Goal: Check status: Check status

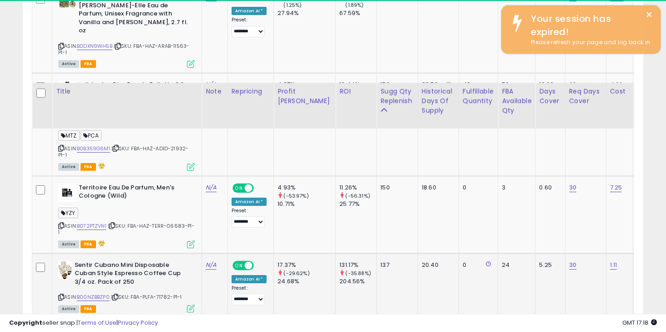
scroll to position [187, 359]
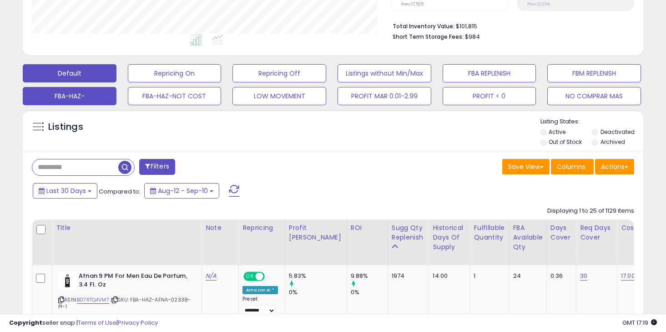
scroll to position [231, 0]
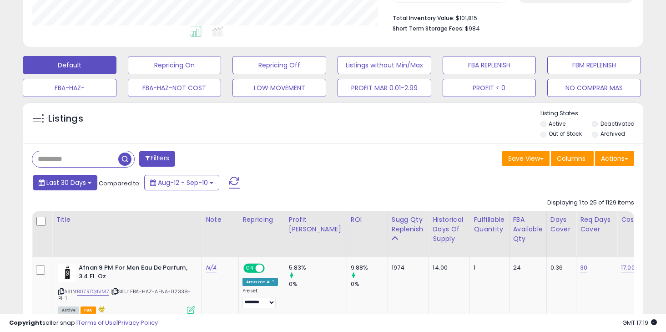
click at [88, 185] on button "Last 30 Days" at bounding box center [65, 182] width 65 height 15
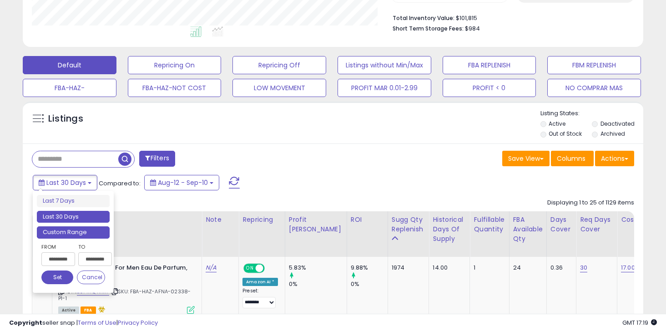
click at [76, 234] on li "Custom Range" at bounding box center [73, 232] width 73 height 12
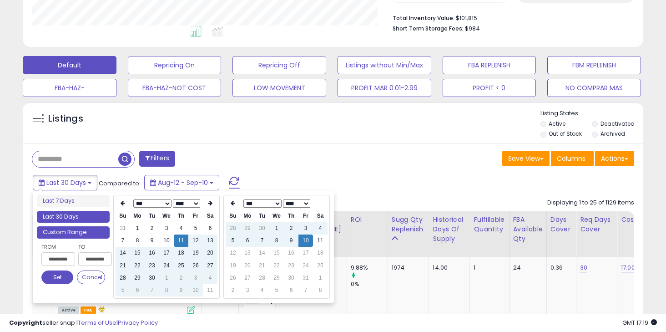
click at [76, 234] on li "Custom Range" at bounding box center [73, 232] width 73 height 12
click at [213, 200] on th at bounding box center [210, 203] width 15 height 13
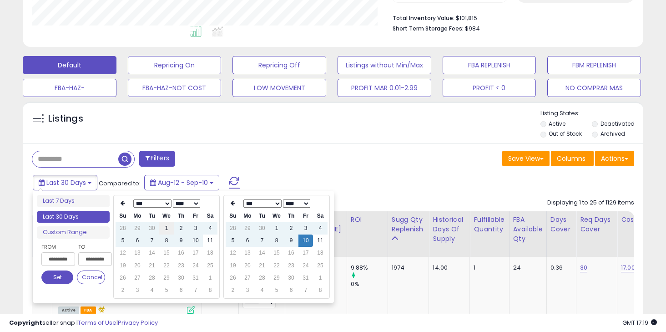
click at [169, 232] on td "1" at bounding box center [166, 228] width 15 height 12
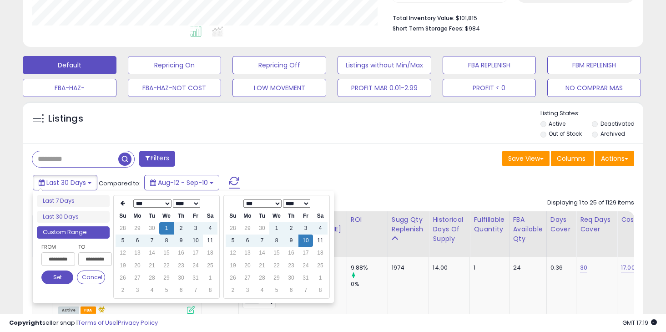
type input "**********"
click at [305, 241] on td "10" at bounding box center [305, 240] width 15 height 12
type input "**********"
click at [57, 279] on button "Set" at bounding box center [57, 277] width 32 height 14
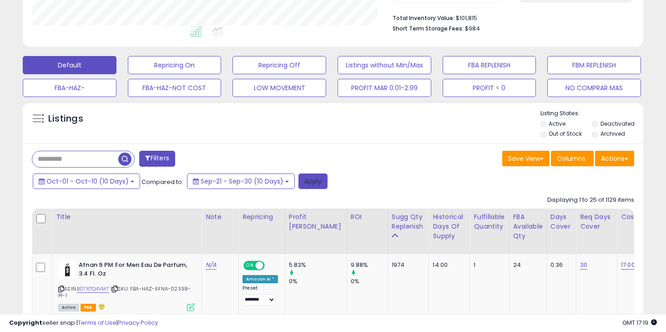
click at [305, 177] on button "Apply" at bounding box center [312, 180] width 29 height 15
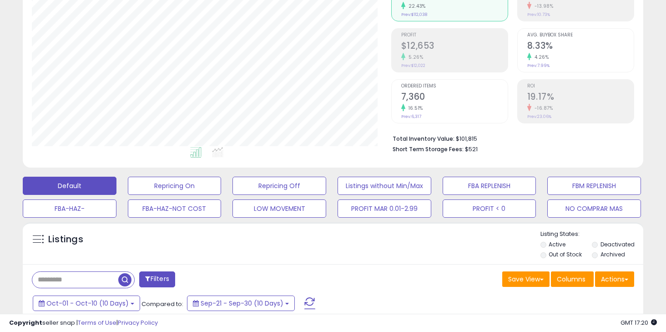
scroll to position [109, 0]
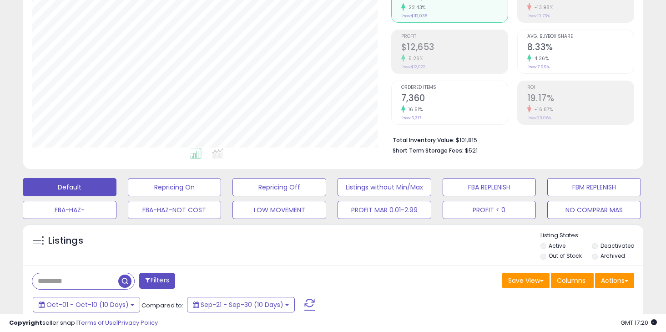
click at [126, 283] on span "button" at bounding box center [124, 280] width 13 height 13
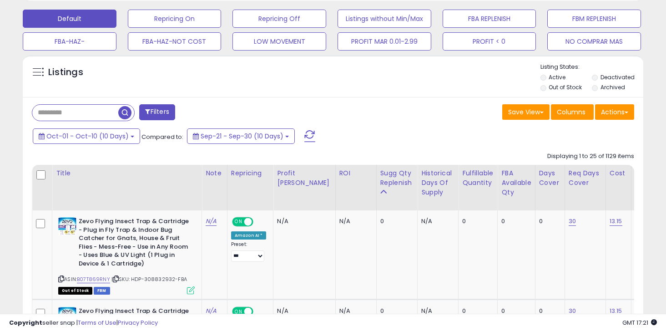
scroll to position [287, 0]
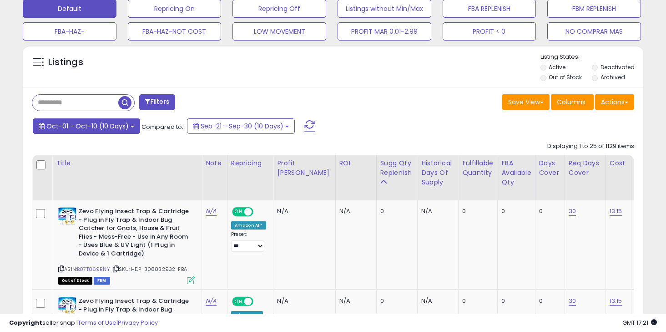
click at [126, 127] on button "Oct-01 - Oct-10 (10 Days)" at bounding box center [86, 125] width 107 height 15
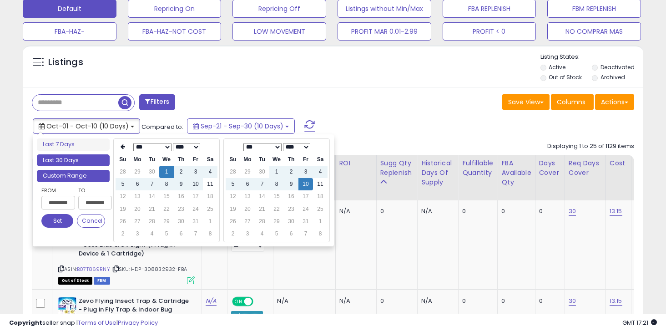
type input "**********"
click at [63, 160] on li "Last 30 Days" at bounding box center [73, 160] width 73 height 12
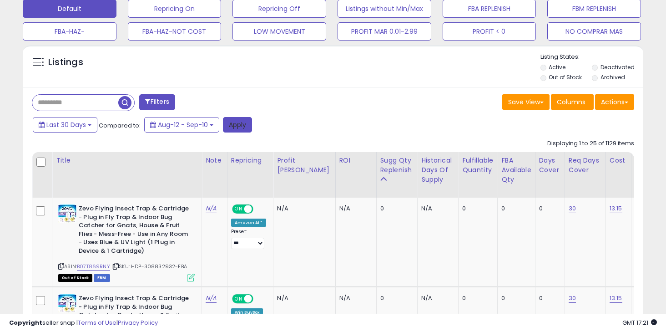
click at [236, 122] on button "Apply" at bounding box center [237, 124] width 29 height 15
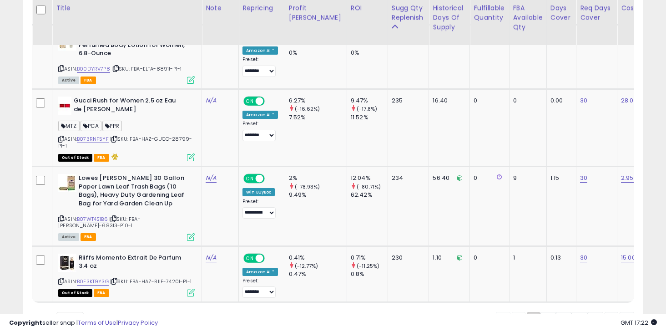
scroll to position [2054, 0]
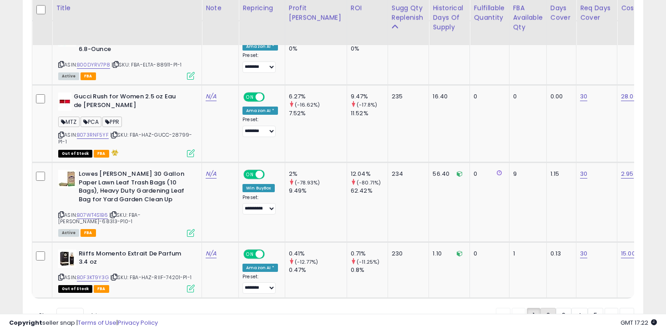
click at [544, 308] on link "2" at bounding box center [547, 315] width 15 height 15
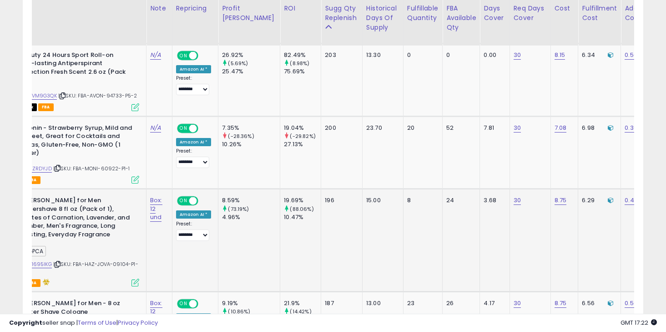
scroll to position [0, 0]
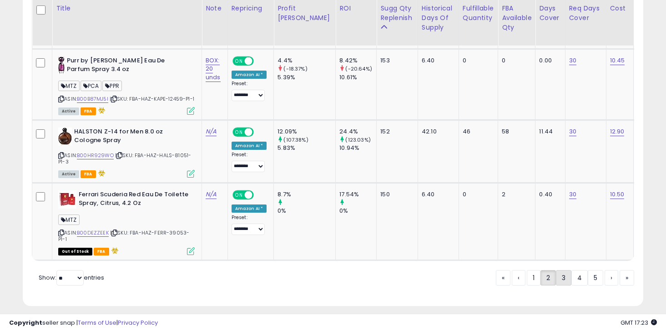
click at [563, 270] on link "3" at bounding box center [563, 277] width 15 height 15
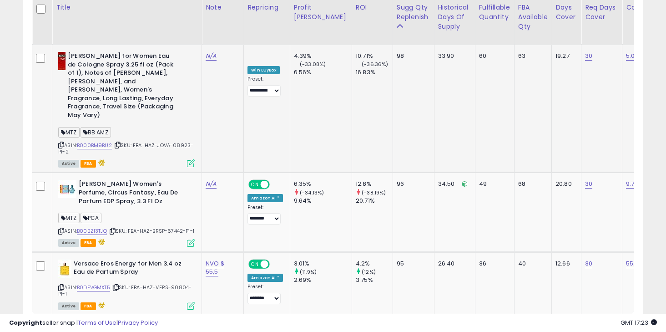
scroll to position [2213, 0]
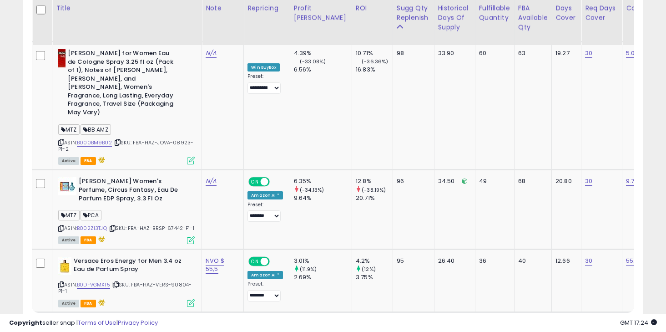
click at [576, 322] on link "4" at bounding box center [579, 329] width 16 height 15
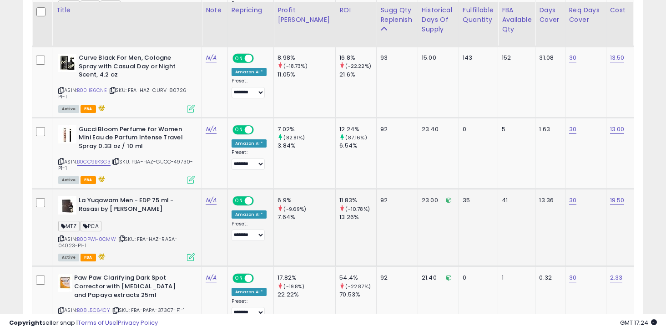
scroll to position [597, 0]
